Goal: Task Accomplishment & Management: Manage account settings

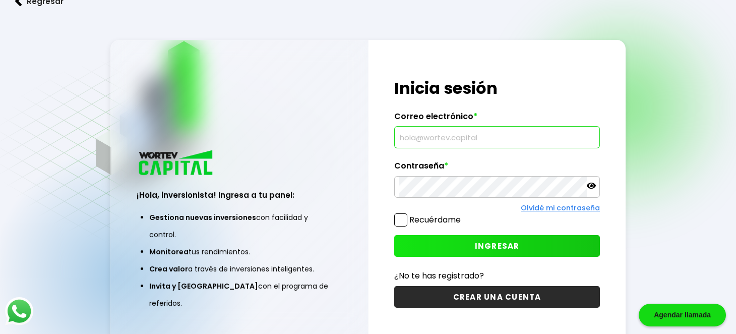
click at [422, 145] on input "text" at bounding box center [497, 136] width 197 height 21
type input "[EMAIL_ADDRESS][DOMAIN_NAME]"
click at [448, 244] on button "INGRESAR" at bounding box center [497, 246] width 206 height 22
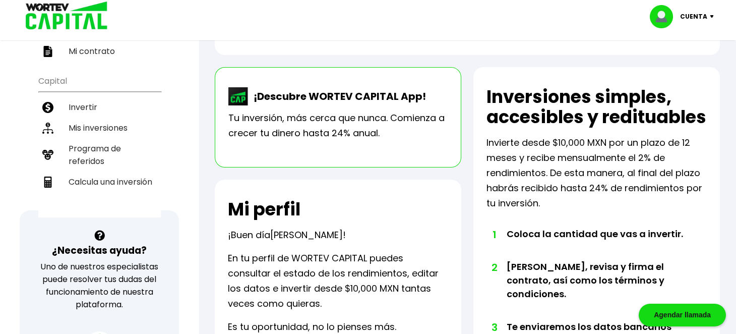
scroll to position [179, 0]
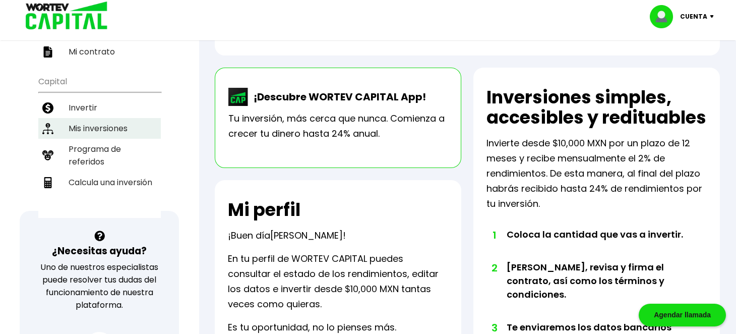
click at [101, 121] on li "Mis inversiones" at bounding box center [99, 128] width 122 height 21
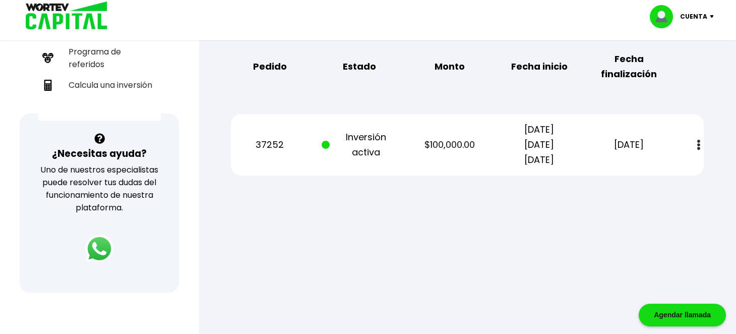
scroll to position [277, 0]
click at [696, 144] on button at bounding box center [698, 145] width 14 height 22
click at [410, 232] on div at bounding box center [368, 167] width 736 height 334
drag, startPoint x: 713, startPoint y: 0, endPoint x: 724, endPoint y: 182, distance: 182.7
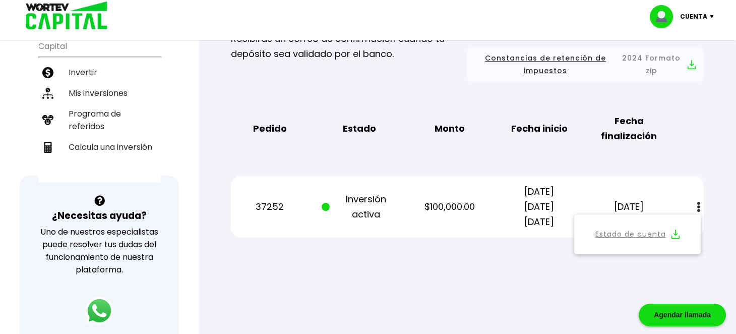
scroll to position [217, 0]
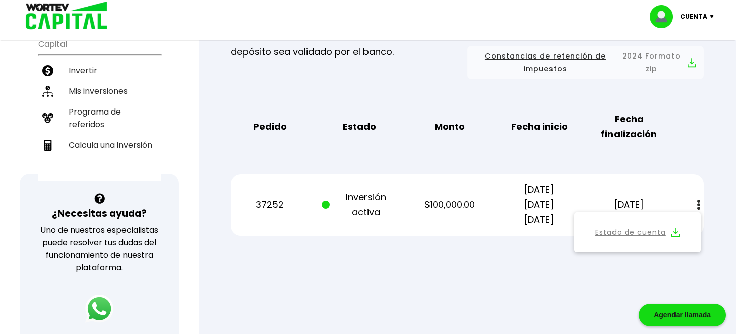
click at [706, 20] on p "Cuenta" at bounding box center [693, 16] width 27 height 15
click at [677, 70] on li "Cerrar sesión" at bounding box center [682, 67] width 81 height 21
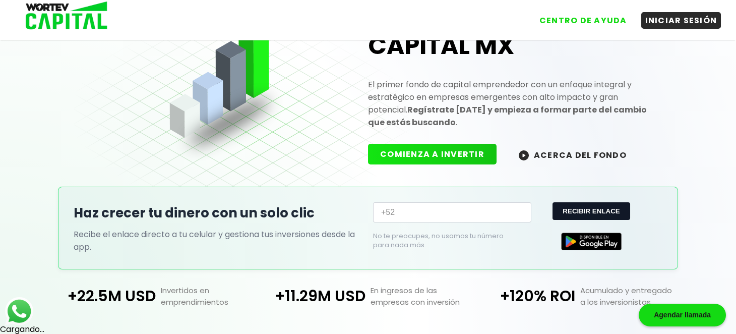
scroll to position [217, 0]
